Goal: Transaction & Acquisition: Purchase product/service

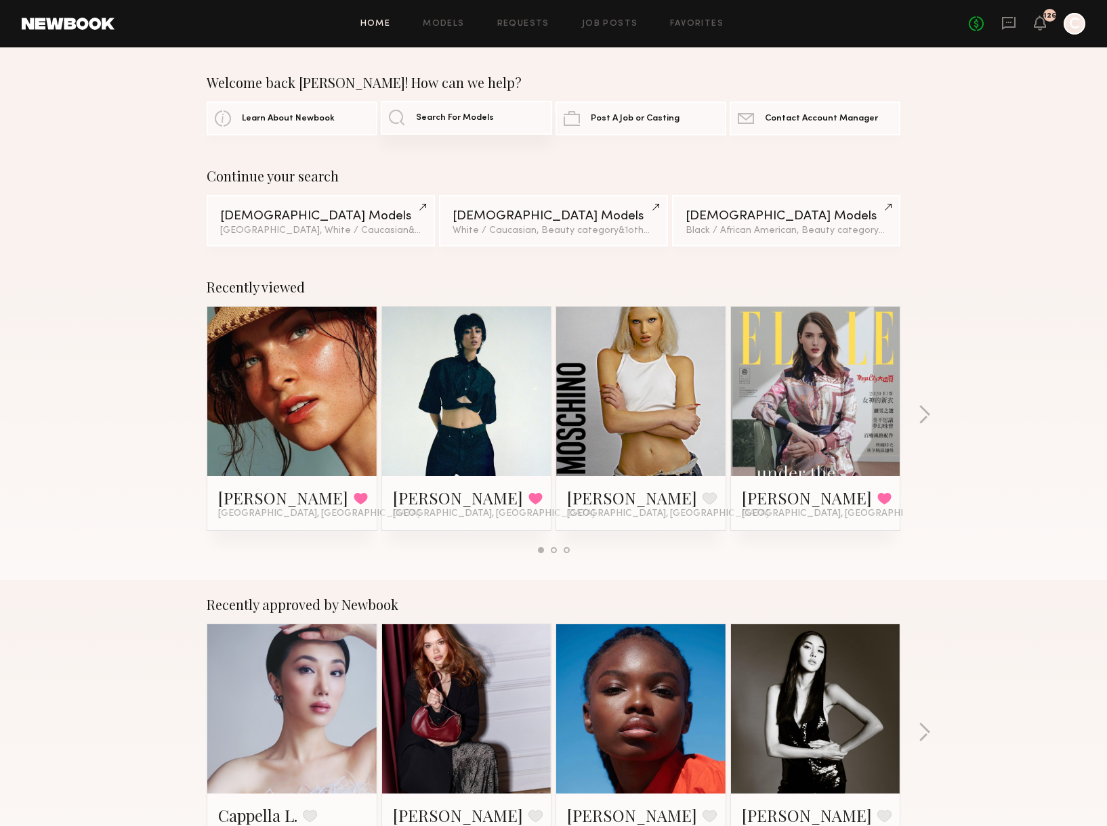
click at [491, 125] on link "Search For Models" at bounding box center [466, 118] width 171 height 34
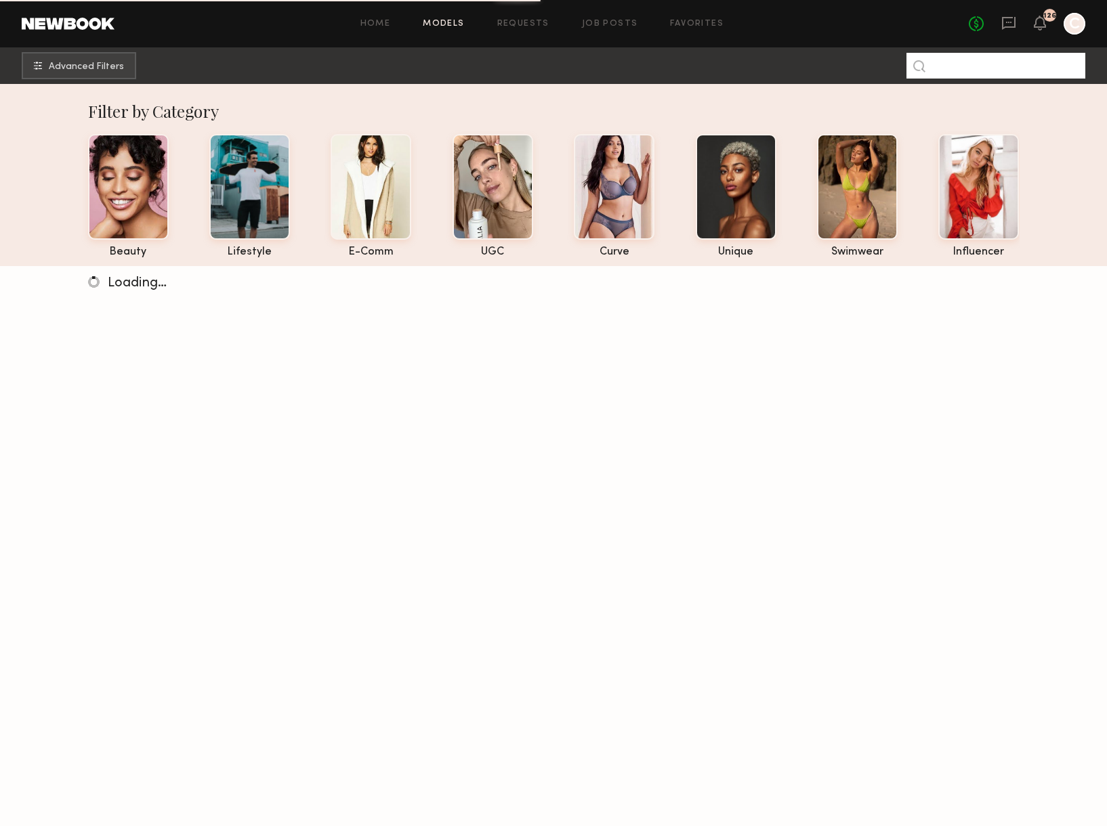
click at [976, 62] on input at bounding box center [995, 66] width 179 height 26
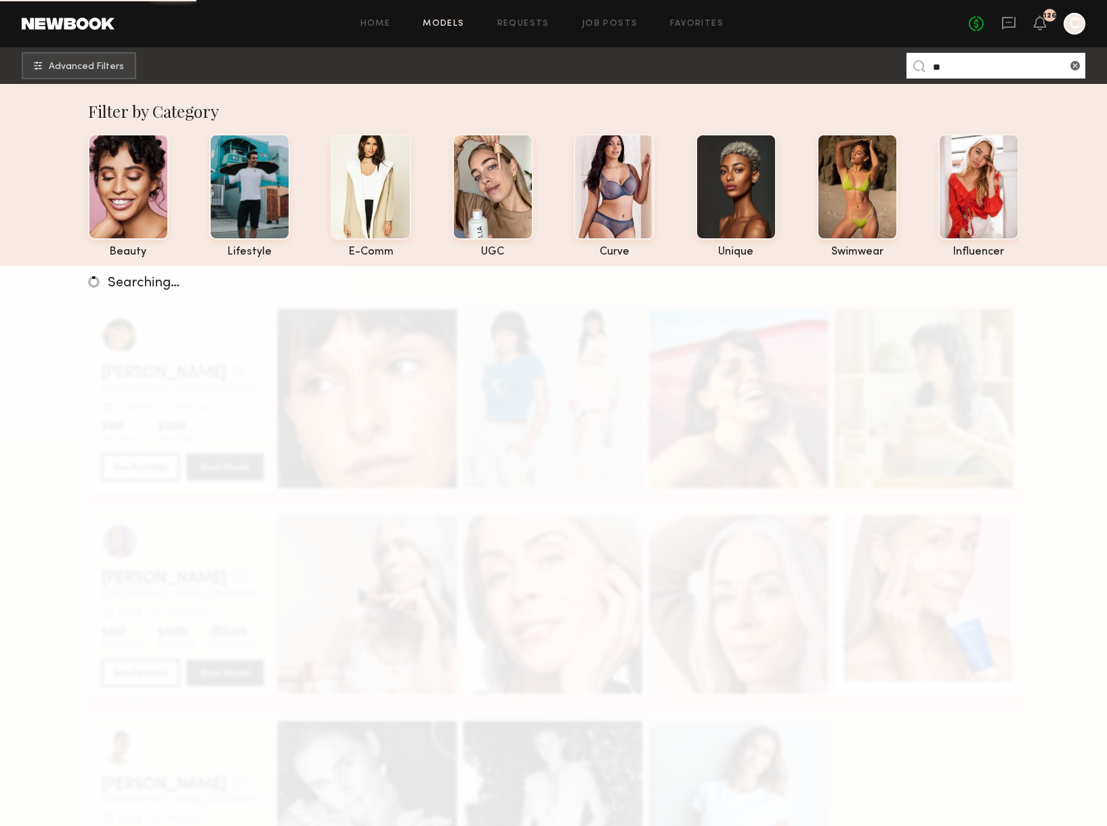
type input "*"
type input "****"
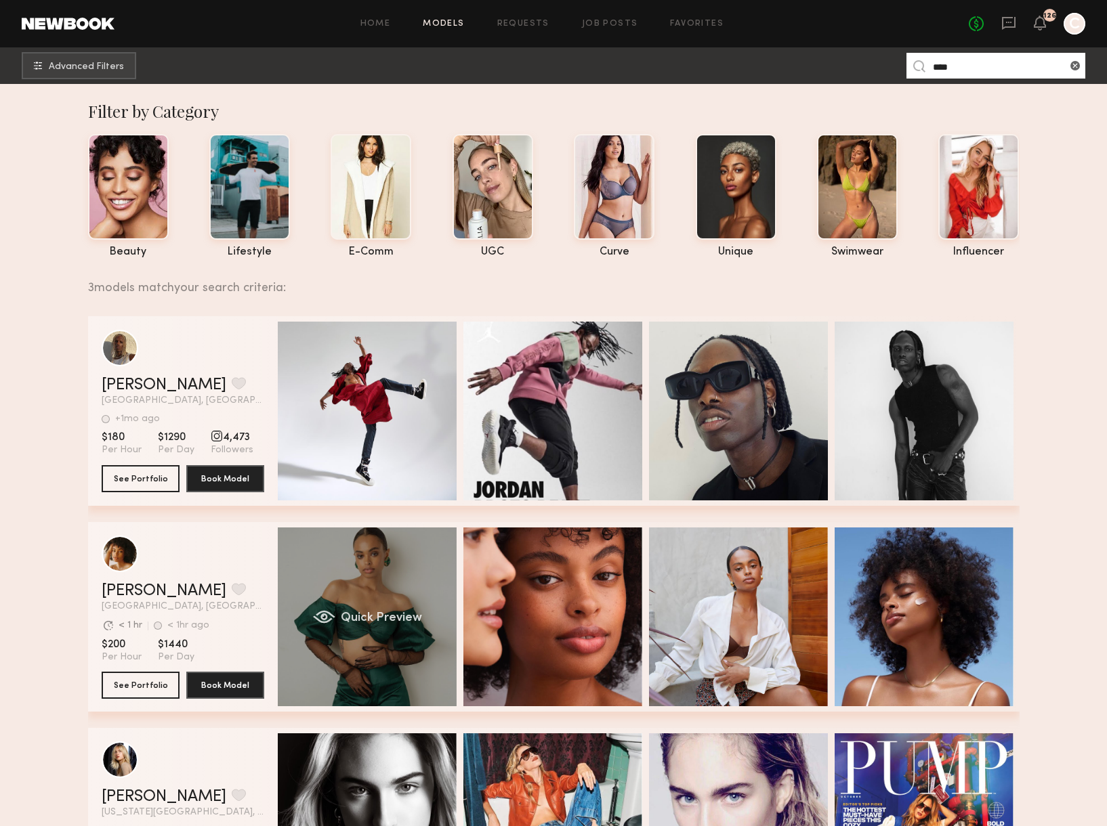
click at [369, 666] on div "Quick Preview" at bounding box center [367, 617] width 179 height 179
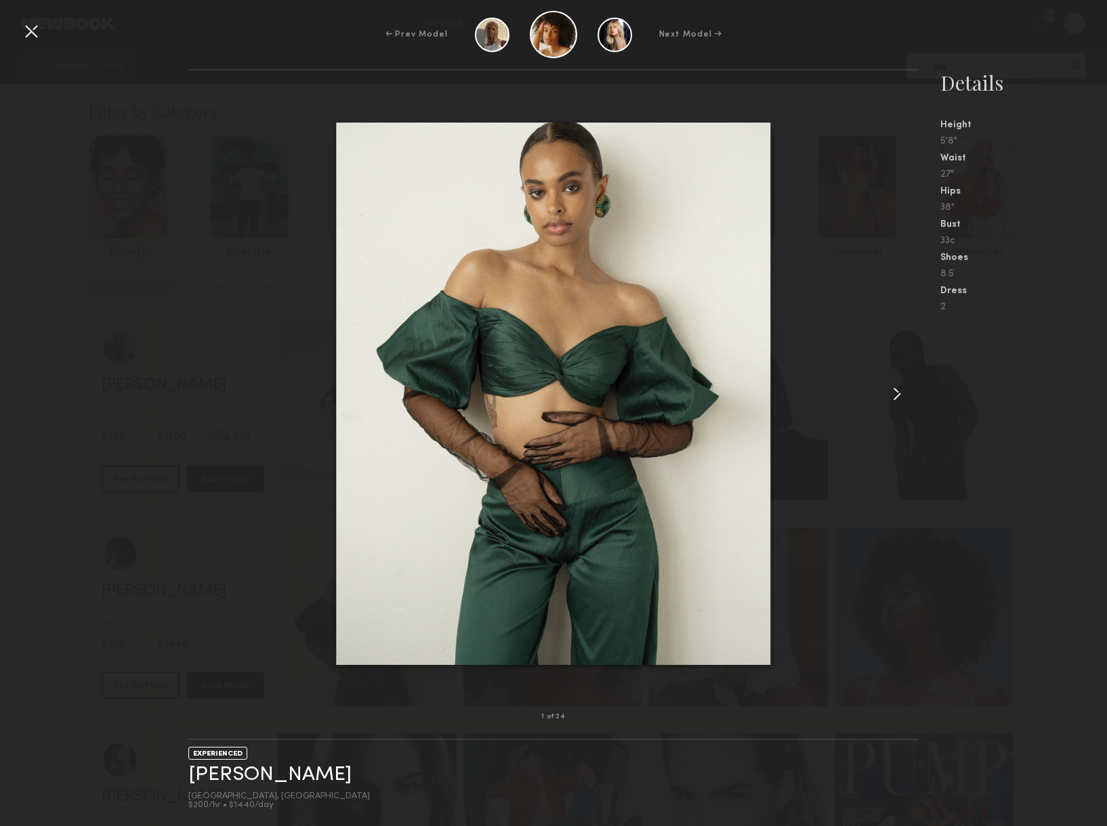
click at [900, 392] on common-icon at bounding box center [897, 394] width 22 height 22
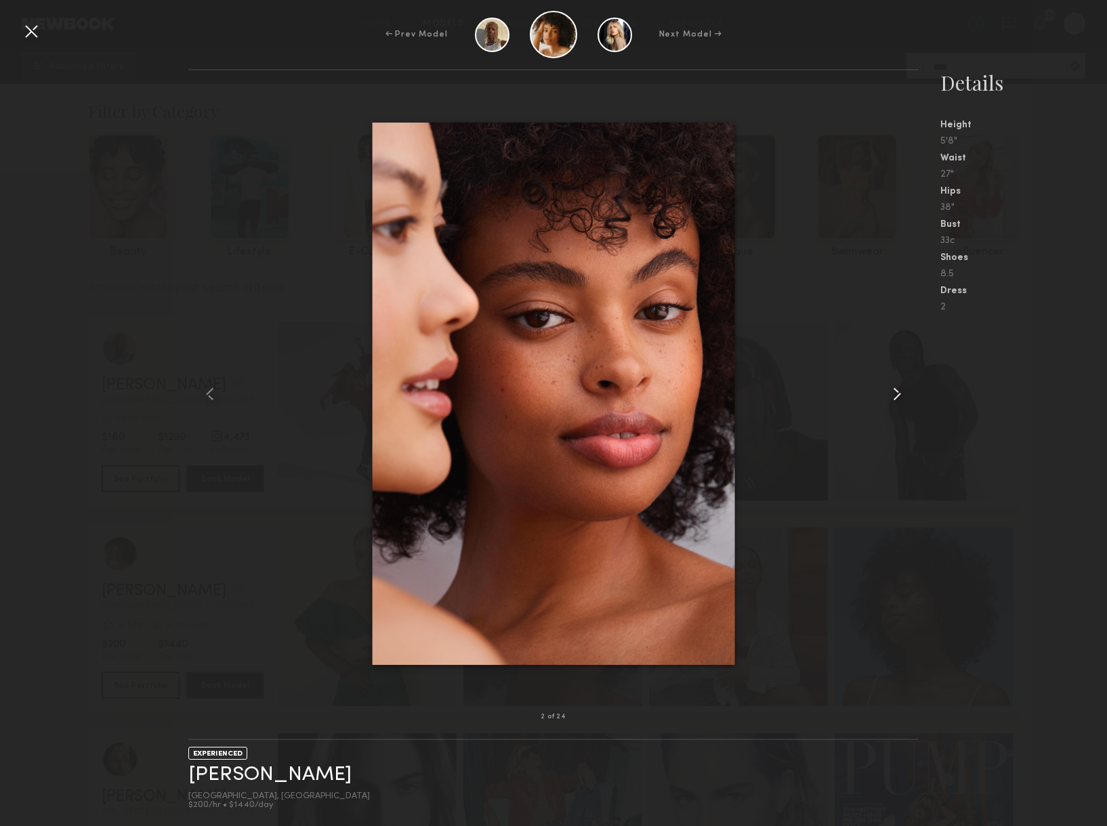
click at [900, 393] on common-icon at bounding box center [897, 394] width 22 height 22
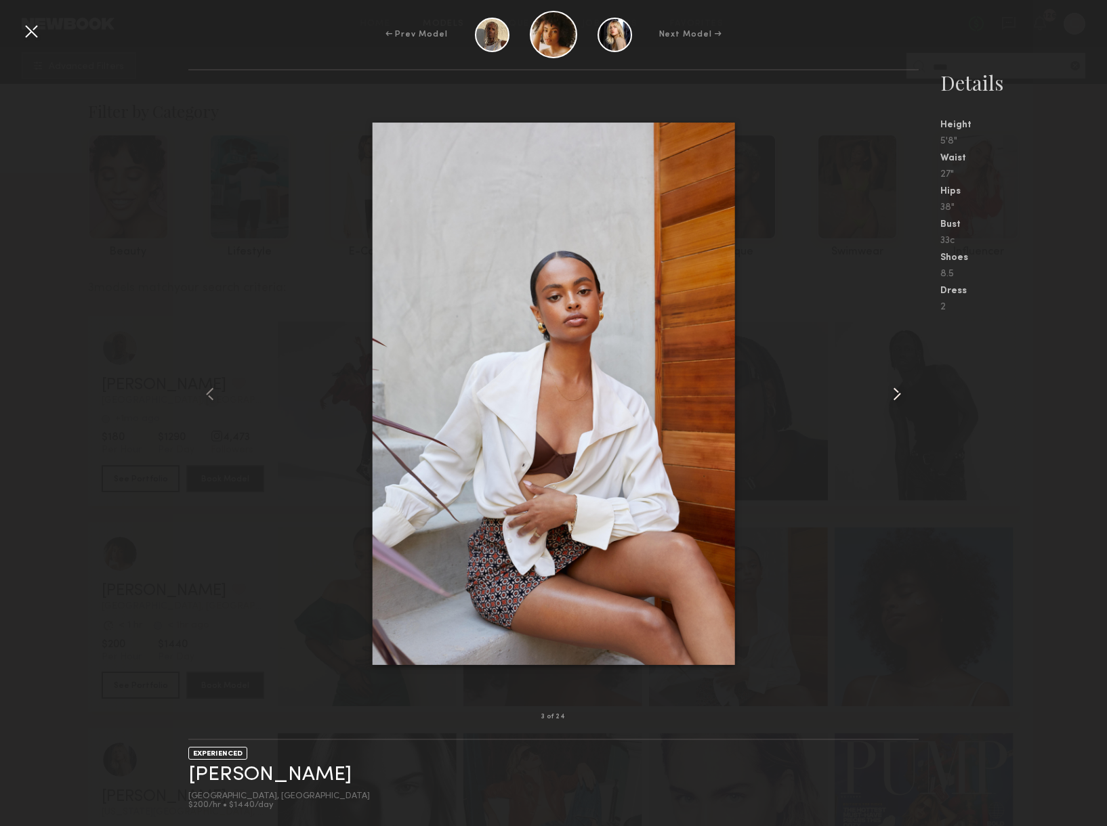
click at [900, 393] on common-icon at bounding box center [897, 394] width 22 height 22
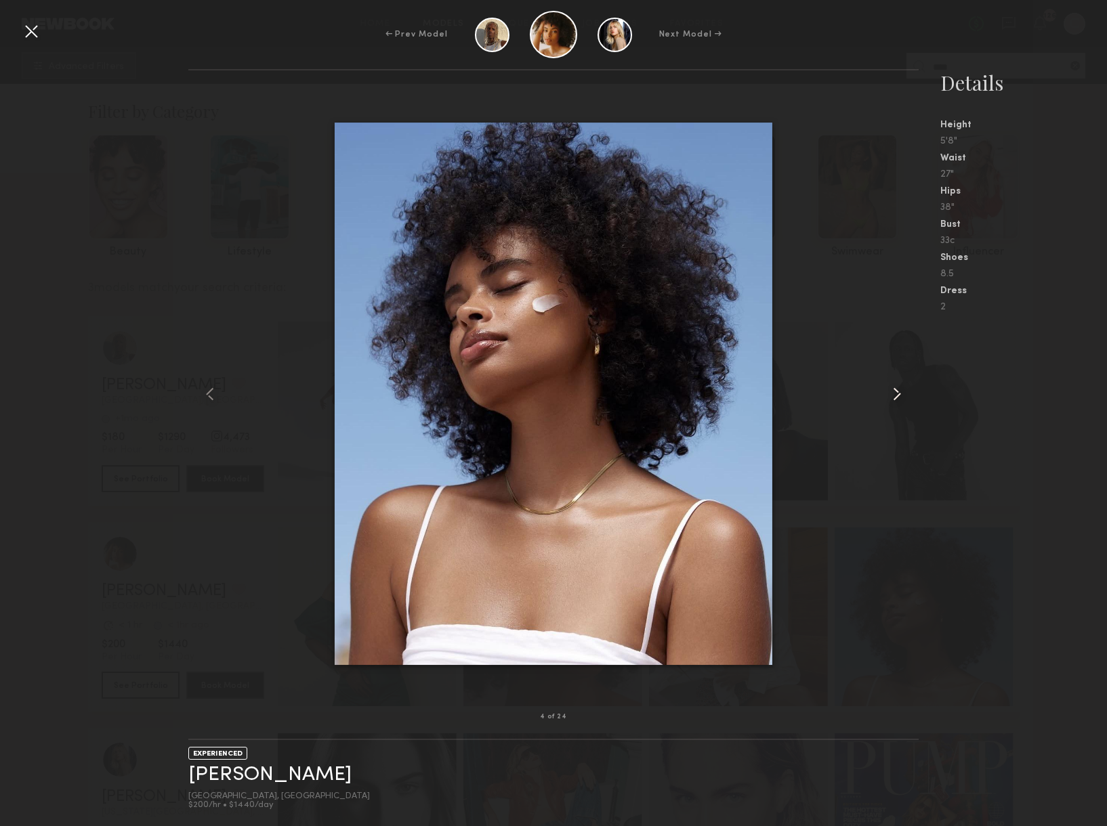
click at [900, 393] on common-icon at bounding box center [897, 394] width 22 height 22
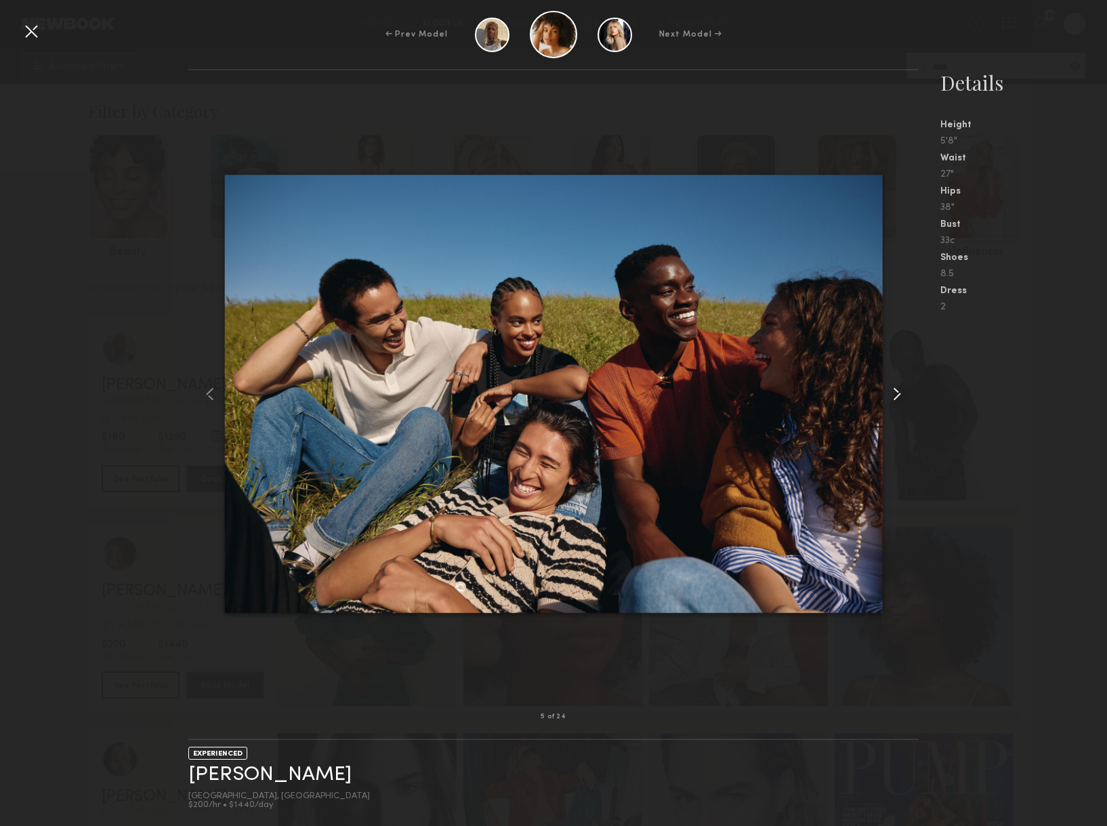
click at [900, 393] on common-icon at bounding box center [897, 394] width 22 height 22
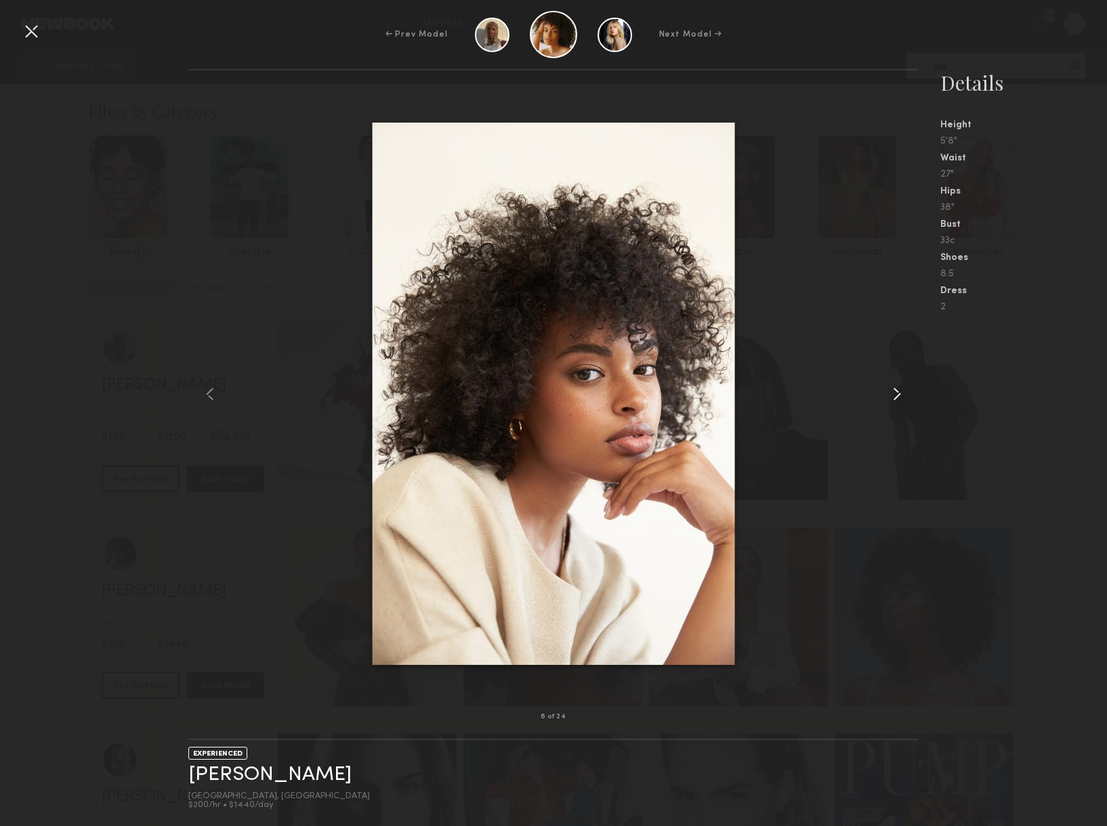
click at [900, 393] on common-icon at bounding box center [897, 394] width 22 height 22
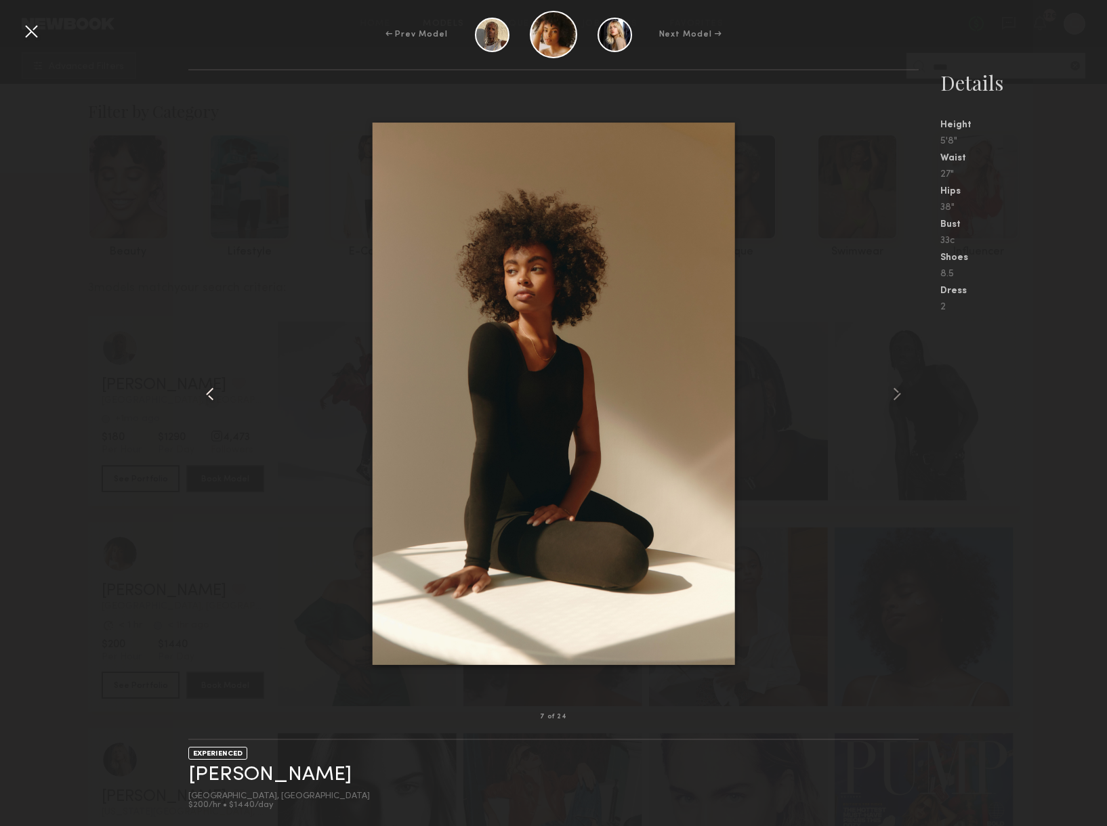
click at [208, 396] on common-icon at bounding box center [210, 394] width 22 height 22
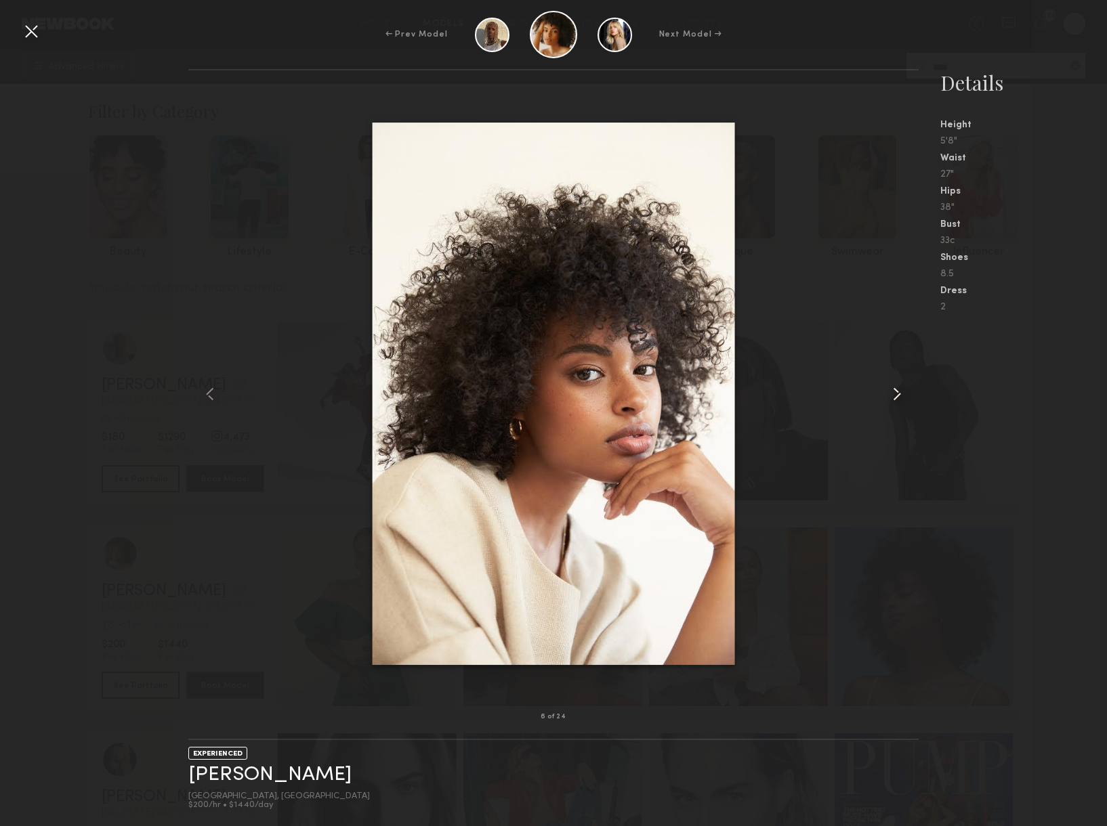
click at [894, 392] on common-icon at bounding box center [897, 394] width 22 height 22
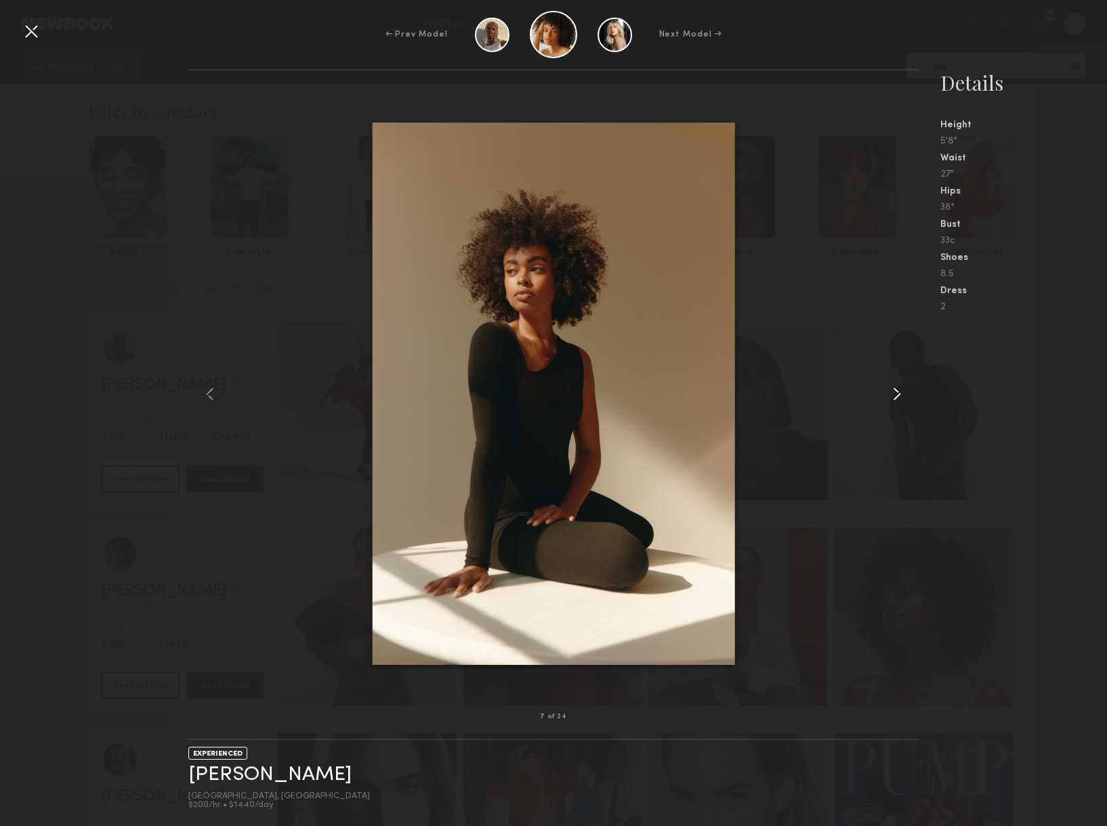
click at [894, 392] on common-icon at bounding box center [897, 394] width 22 height 22
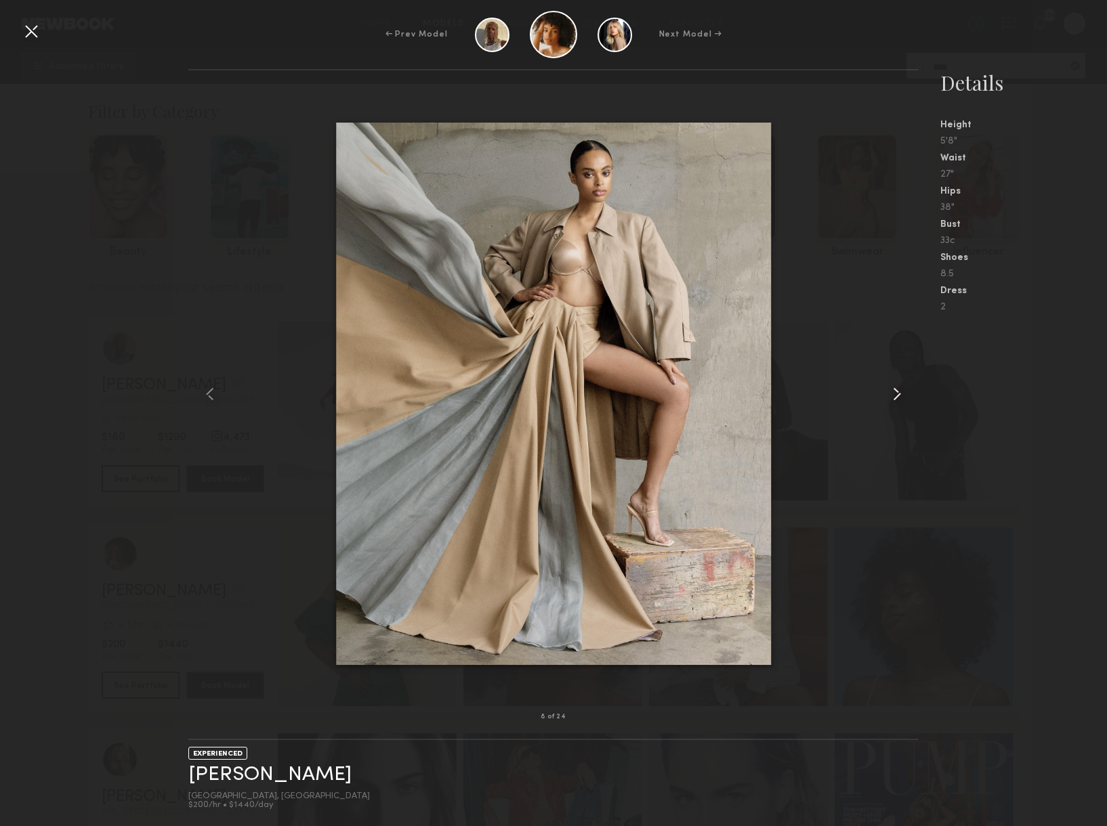
click at [894, 392] on common-icon at bounding box center [897, 394] width 22 height 22
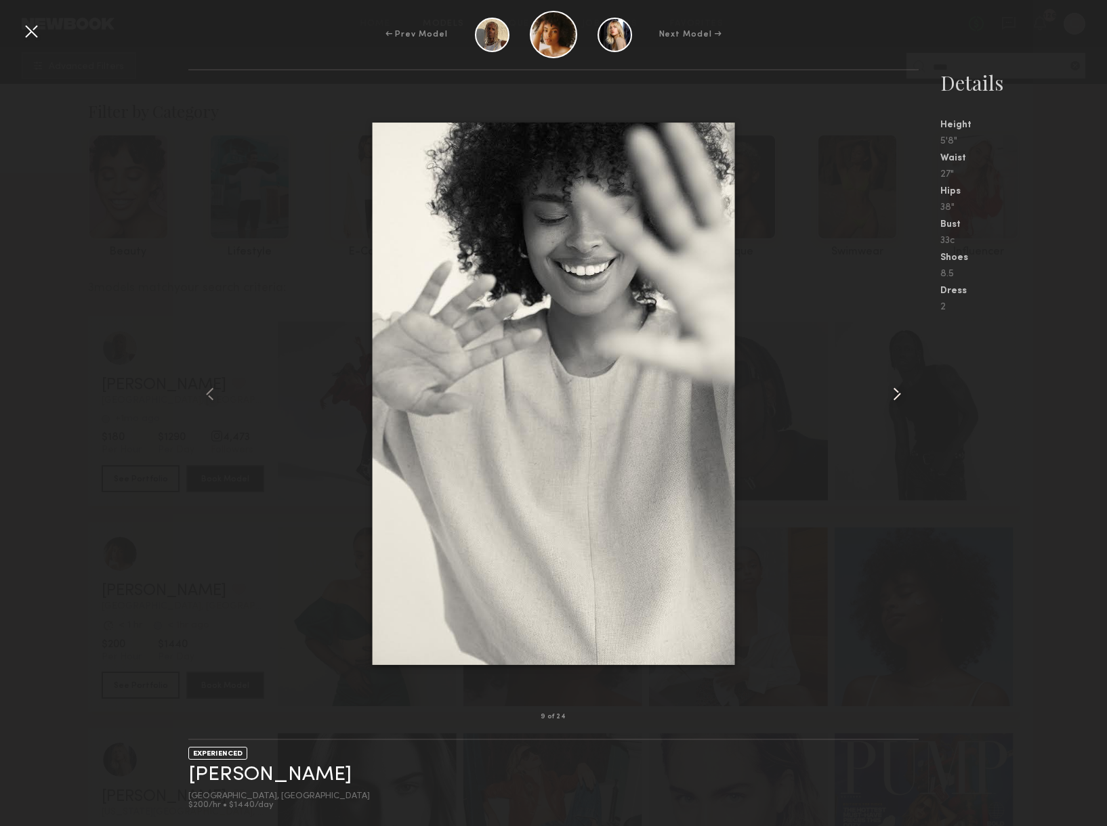
click at [894, 392] on common-icon at bounding box center [897, 394] width 22 height 22
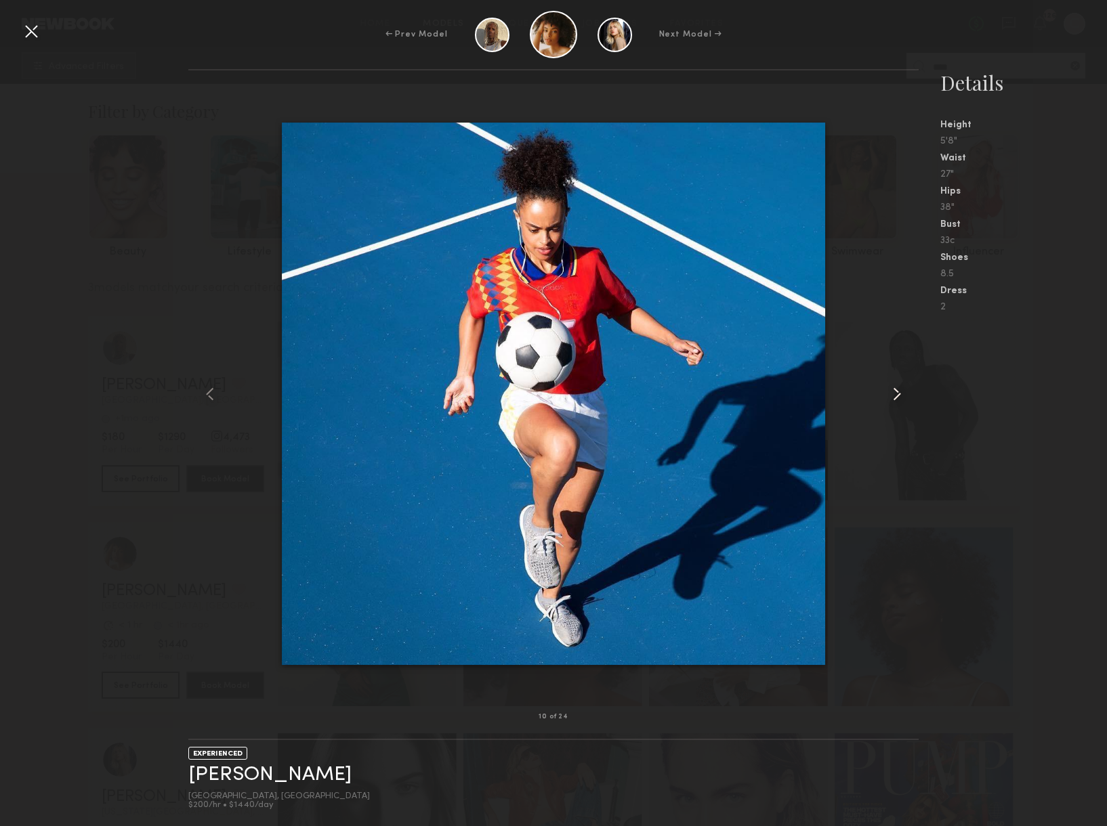
click at [894, 392] on common-icon at bounding box center [897, 394] width 22 height 22
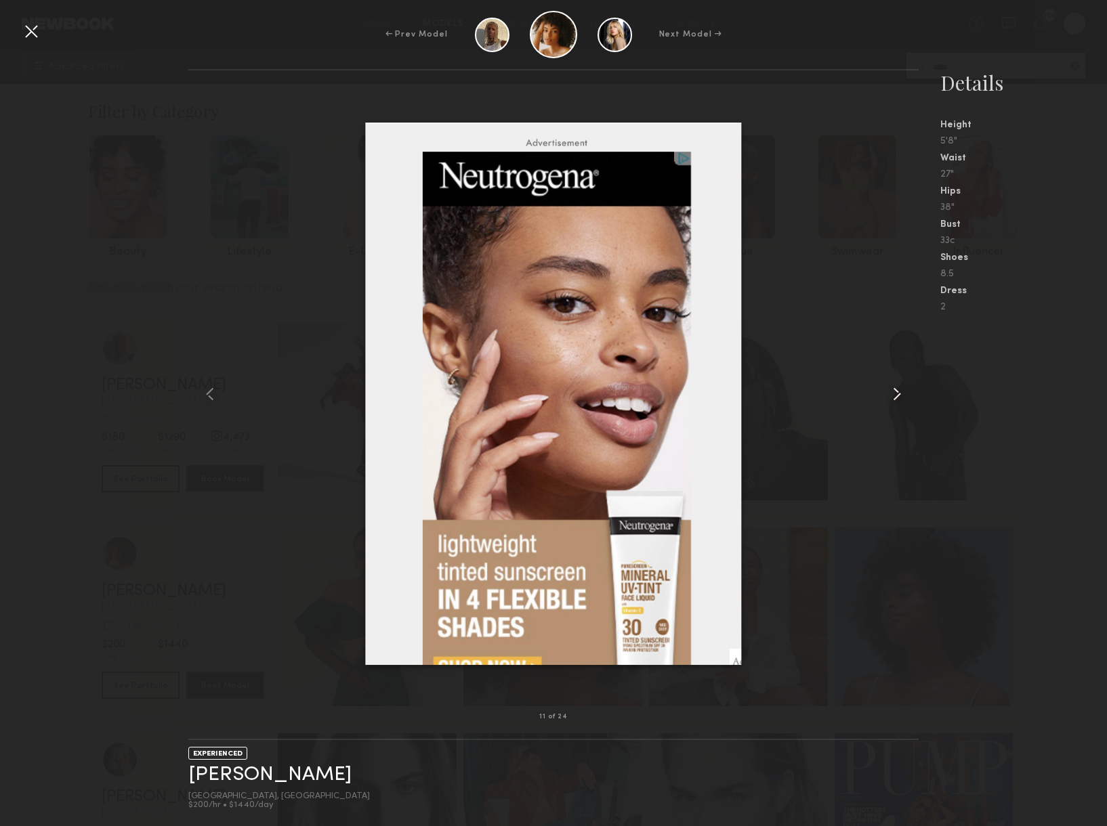
click at [903, 390] on common-icon at bounding box center [897, 394] width 22 height 22
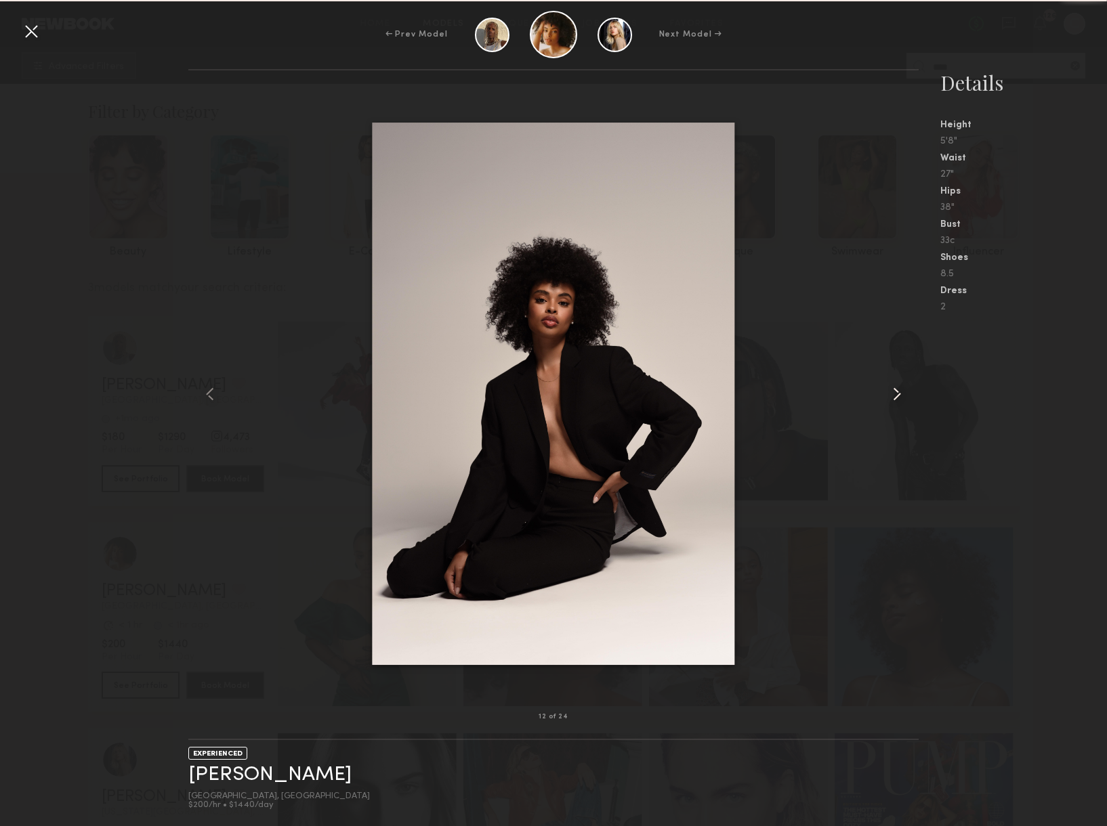
click at [904, 391] on common-icon at bounding box center [897, 394] width 22 height 22
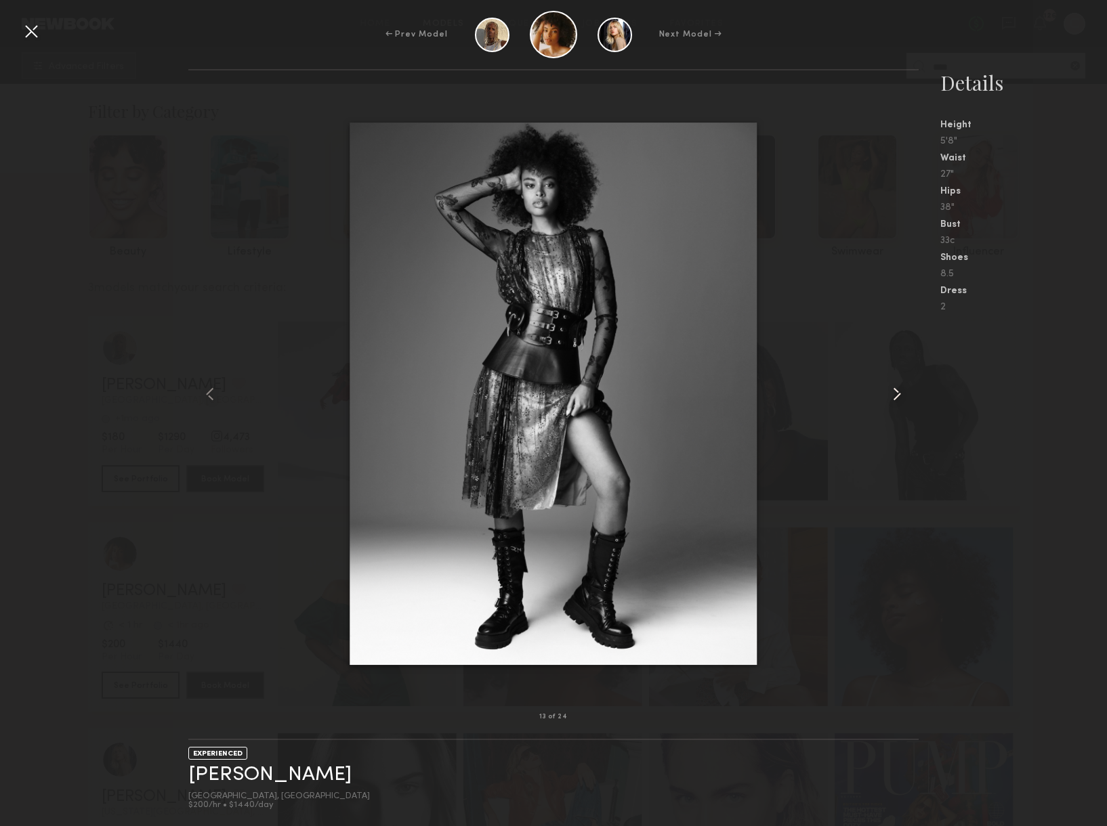
click at [904, 391] on common-icon at bounding box center [897, 394] width 22 height 22
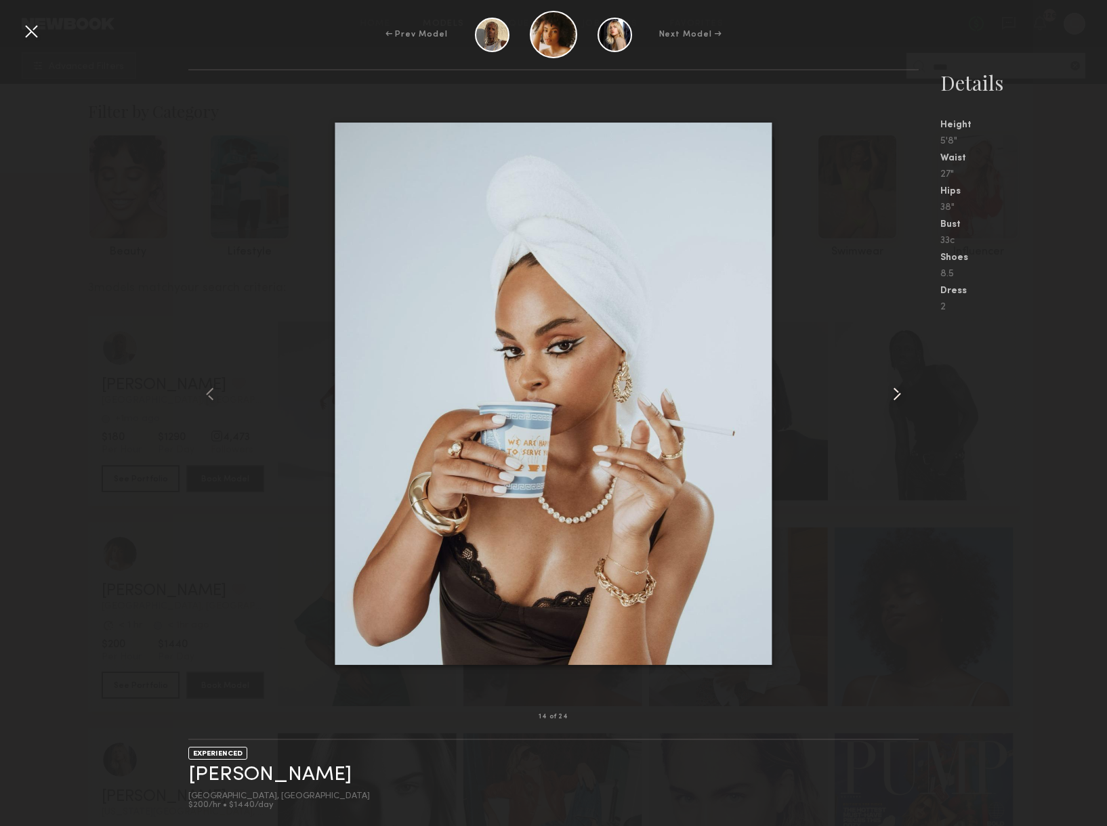
click at [904, 391] on common-icon at bounding box center [897, 394] width 22 height 22
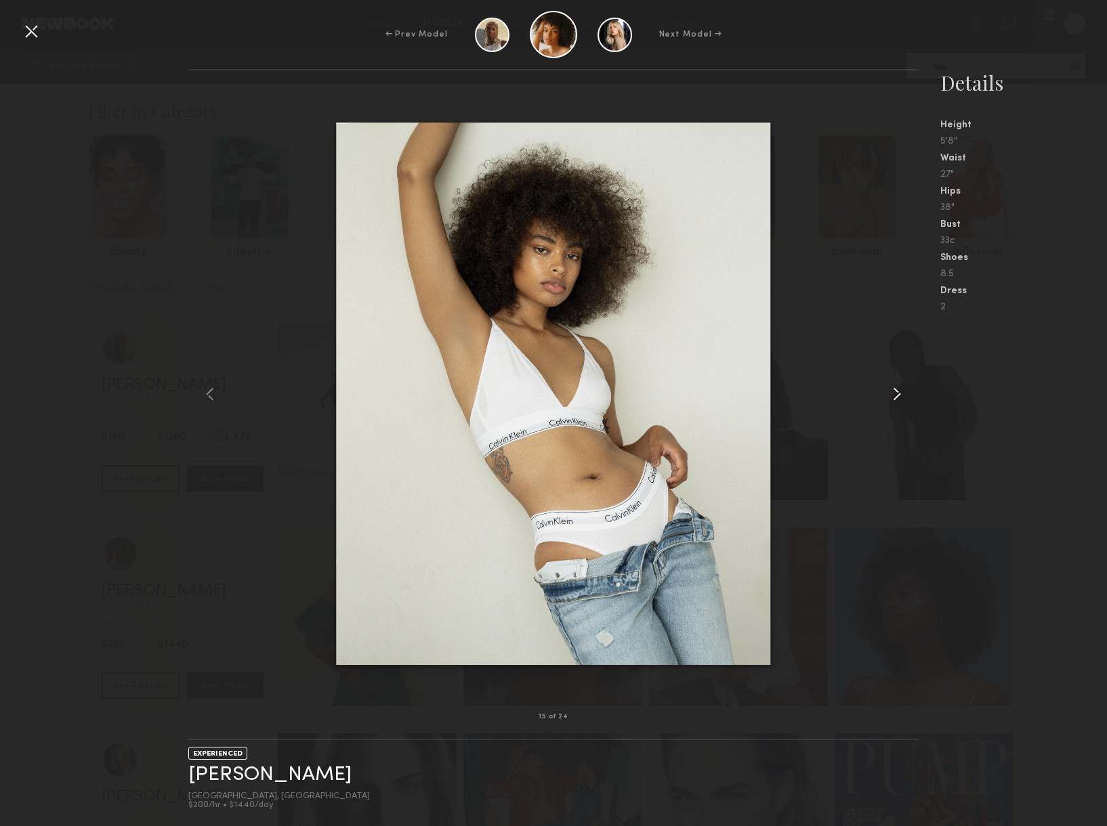
click at [904, 391] on common-icon at bounding box center [897, 394] width 22 height 22
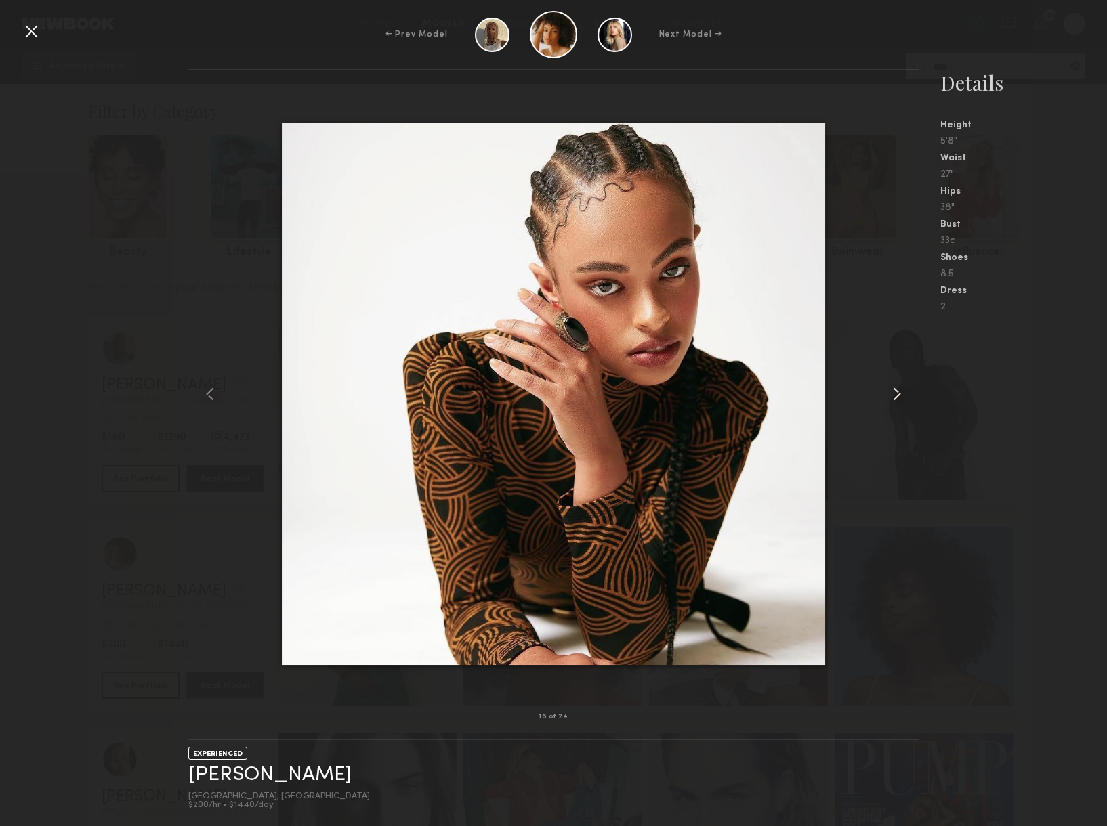
click at [904, 391] on common-icon at bounding box center [897, 394] width 22 height 22
